Goal: Task Accomplishment & Management: Complete application form

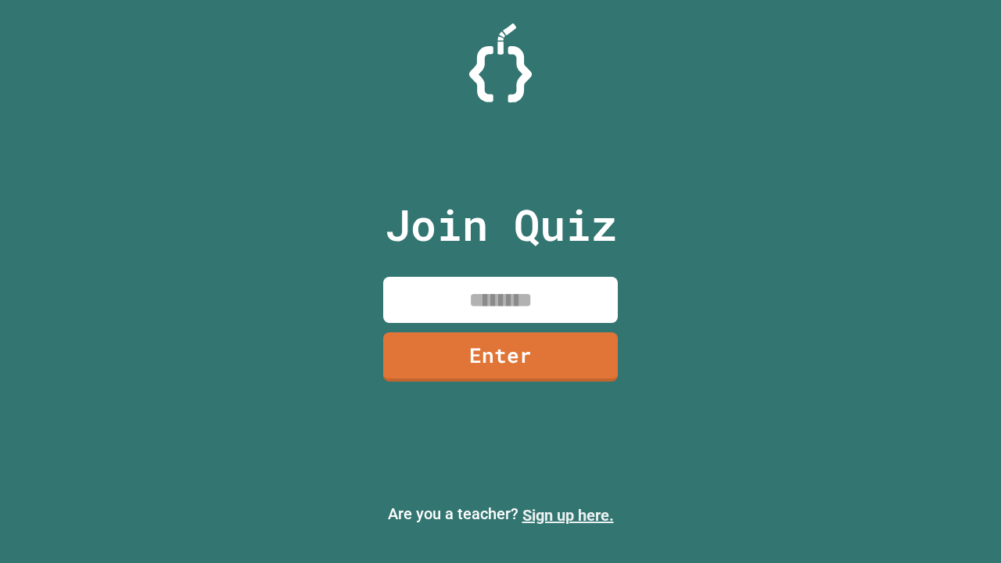
click at [568, 515] on link "Sign up here." at bounding box center [567, 515] width 91 height 19
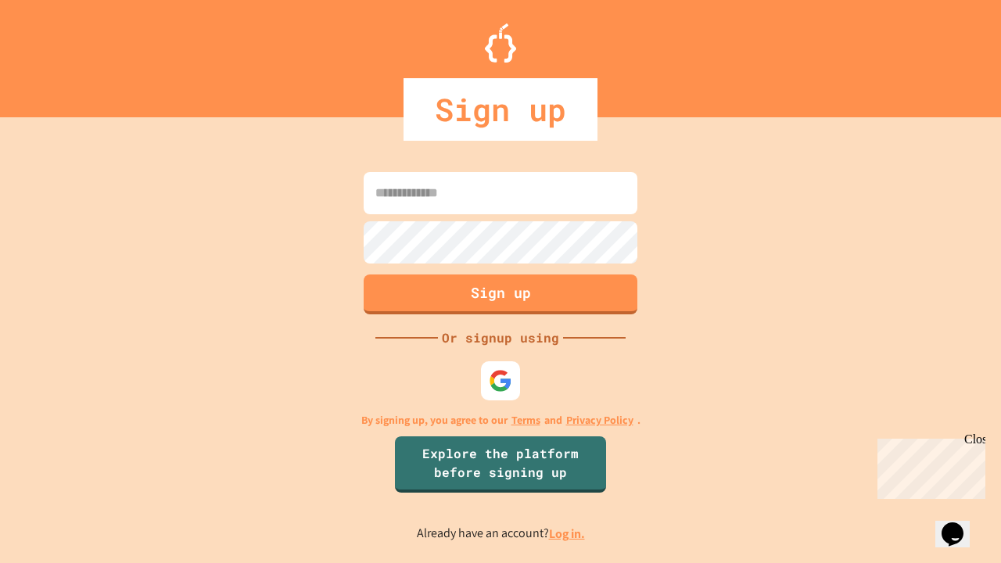
click at [568, 533] on link "Log in." at bounding box center [567, 533] width 36 height 16
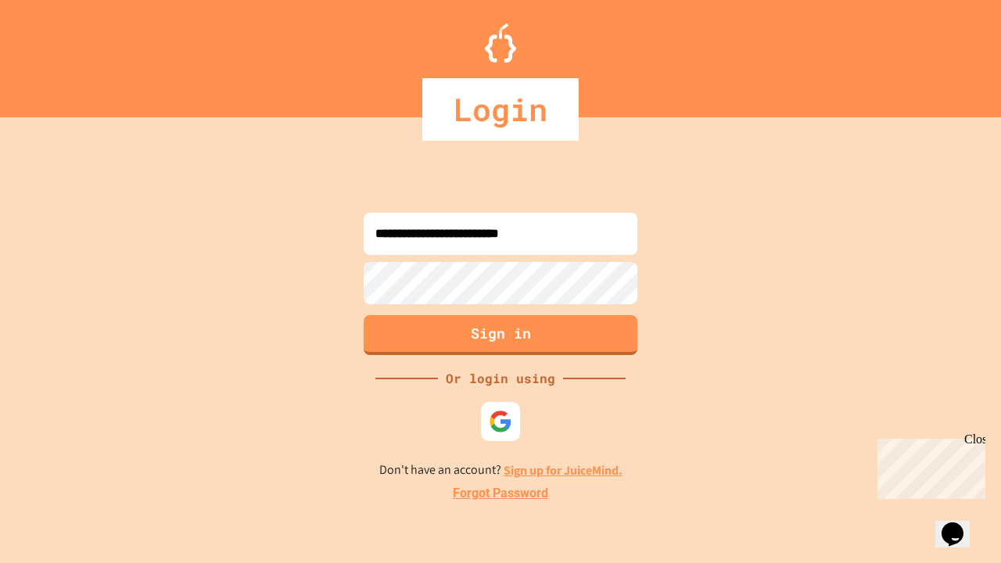
type input "**********"
